Goal: Task Accomplishment & Management: Manage account settings

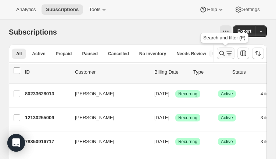
click at [223, 54] on icon "Search and filter results" at bounding box center [221, 53] width 7 height 7
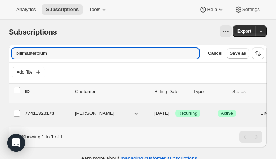
type input "billmasterplum"
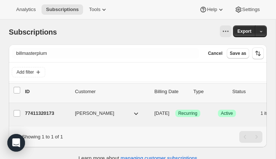
click at [41, 115] on p "77411320173" at bounding box center [47, 112] width 44 height 7
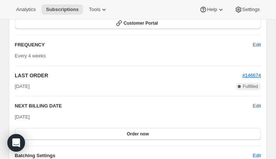
scroll to position [680, 0]
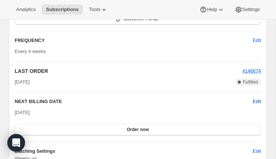
click at [257, 102] on span "Edit" at bounding box center [256, 101] width 8 height 7
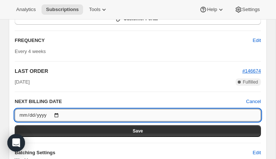
click at [59, 113] on input "2025-08-22" at bounding box center [138, 115] width 246 height 12
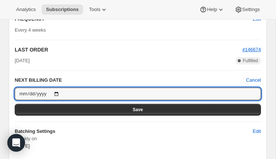
scroll to position [705, 0]
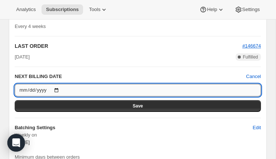
click at [60, 88] on input "2025-08-22" at bounding box center [138, 90] width 246 height 12
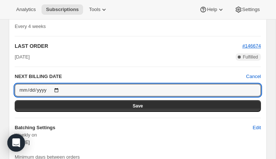
type input "2025-10-10"
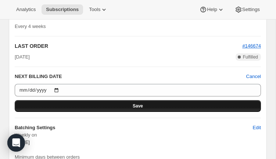
click at [111, 103] on button "Save" at bounding box center [138, 106] width 246 height 12
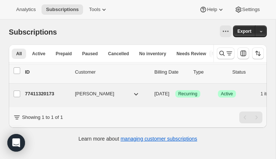
click at [42, 95] on p "77411320173" at bounding box center [47, 93] width 44 height 7
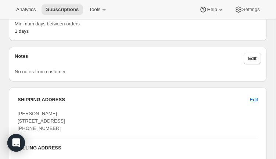
scroll to position [575, 0]
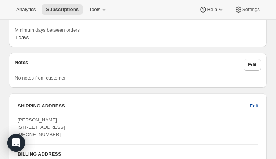
click at [255, 106] on span "Edit" at bounding box center [254, 105] width 8 height 7
select select "OH"
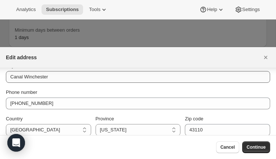
scroll to position [124, 0]
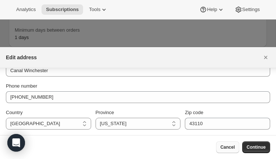
click at [223, 147] on span "Cancel" at bounding box center [227, 147] width 14 height 6
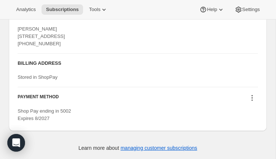
scroll to position [682, 0]
click at [252, 101] on icon at bounding box center [251, 97] width 7 height 7
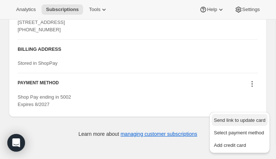
click at [236, 117] on span "Send link to update card" at bounding box center [239, 120] width 51 height 6
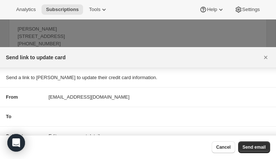
scroll to position [10, 0]
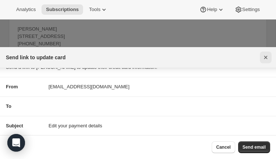
click at [266, 55] on icon "Close" at bounding box center [265, 57] width 7 height 7
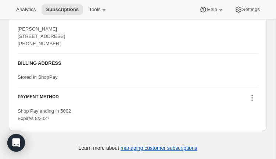
scroll to position [687, 0]
click at [253, 98] on icon at bounding box center [251, 97] width 7 height 7
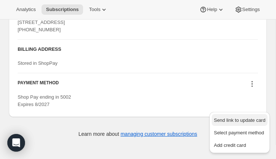
click at [245, 117] on span "Send link to update card" at bounding box center [239, 120] width 51 height 6
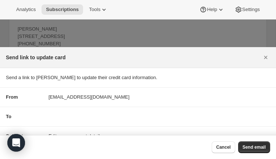
scroll to position [10, 0]
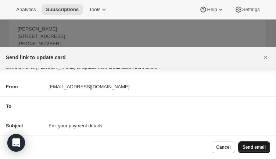
click at [254, 148] on span "Send email" at bounding box center [253, 147] width 23 height 6
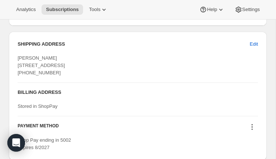
scroll to position [720, 0]
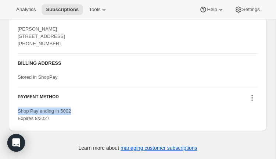
drag, startPoint x: 19, startPoint y: 111, endPoint x: 73, endPoint y: 112, distance: 53.9
click at [71, 112] on span "Shop Pay ending in 5002 Expires 8/2027" at bounding box center [44, 114] width 53 height 13
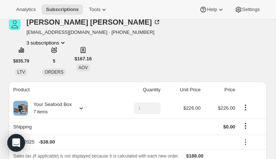
scroll to position [0, 0]
